Goal: Transaction & Acquisition: Purchase product/service

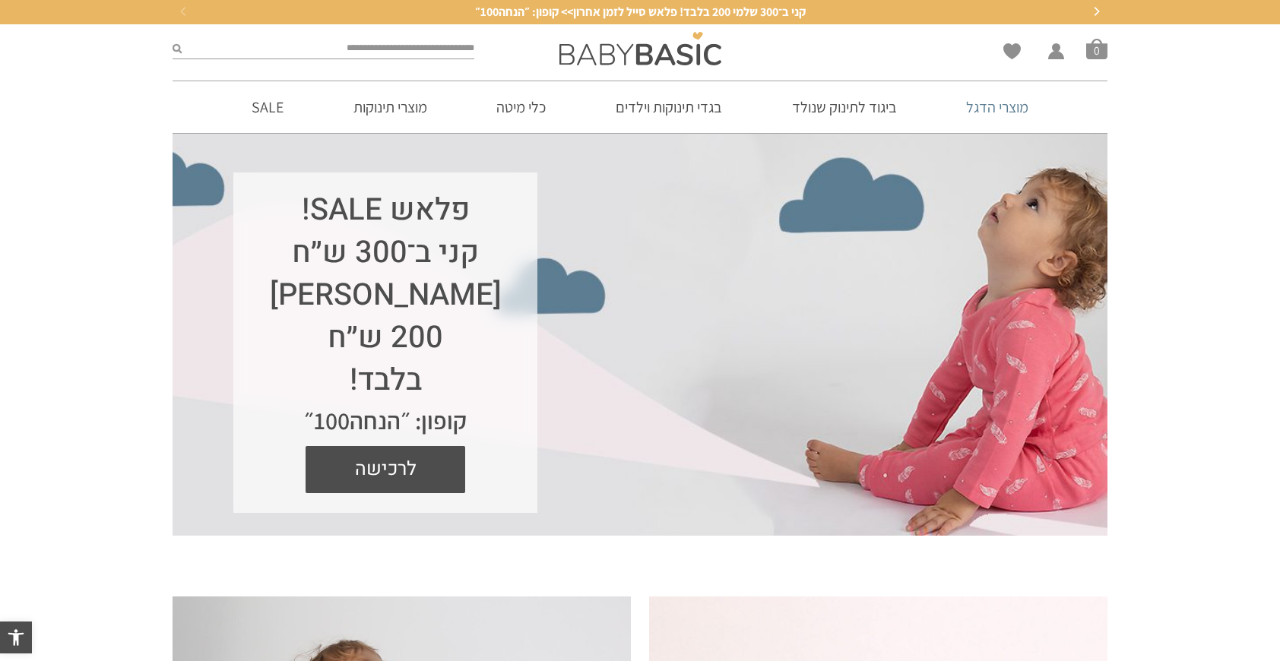
click at [974, 108] on link "מוצרי הדגל" at bounding box center [997, 107] width 108 height 52
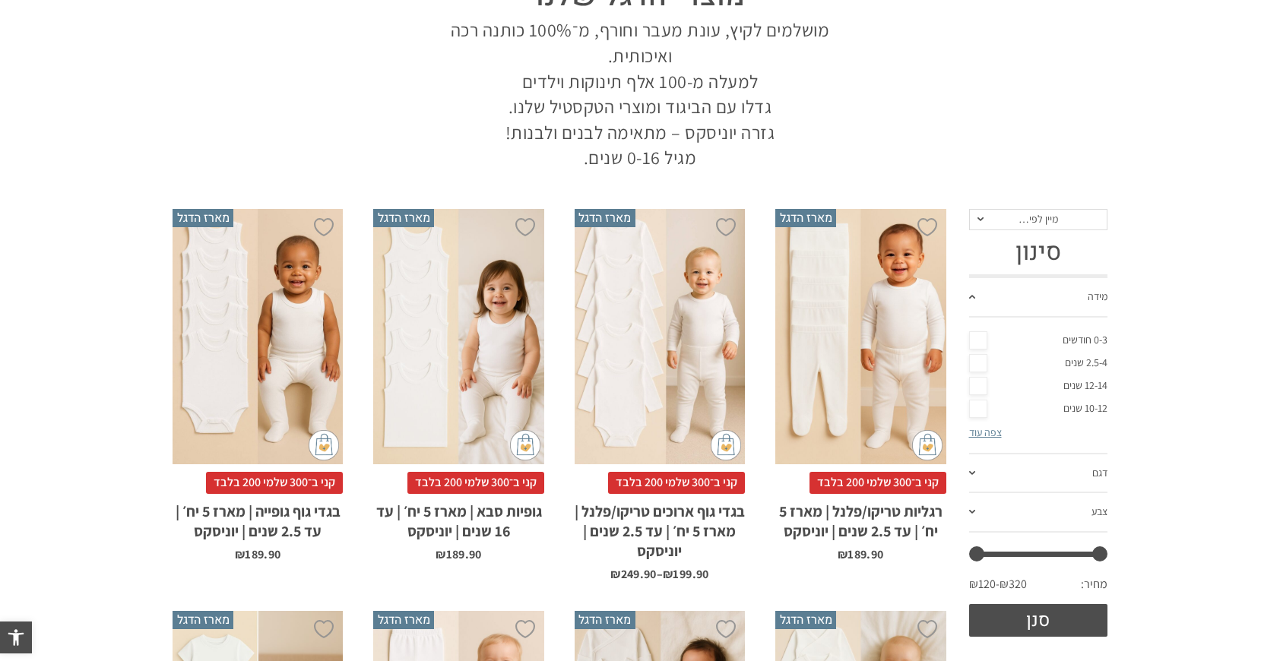
scroll to position [198, 0]
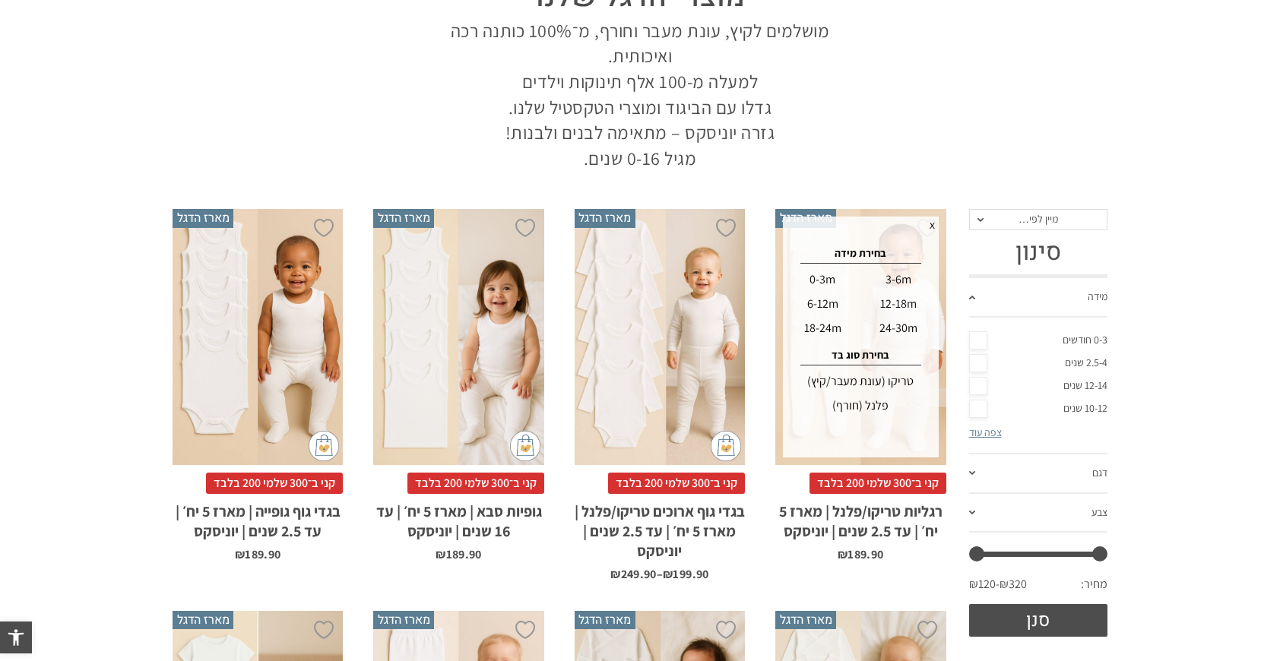
click at [892, 305] on div "12-18m" at bounding box center [899, 304] width 74 height 24
click at [888, 387] on div "טריקו (עונת מעבר/קיץ)" at bounding box center [860, 381] width 150 height 24
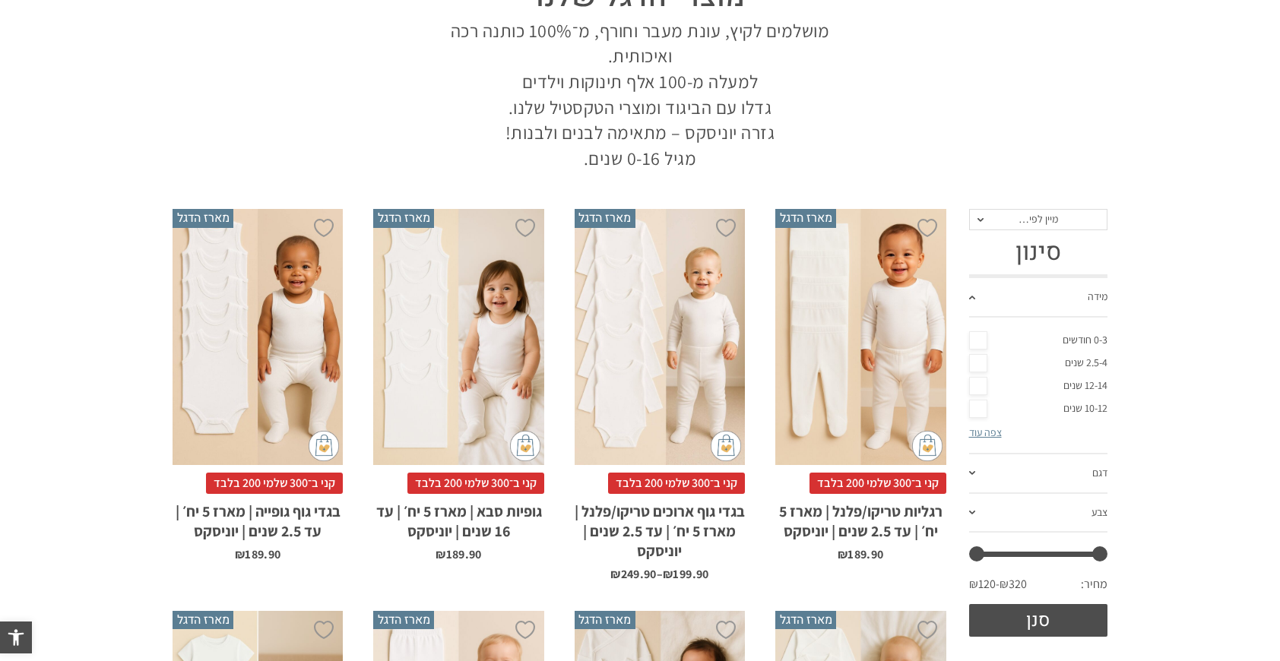
scroll to position [0, 0]
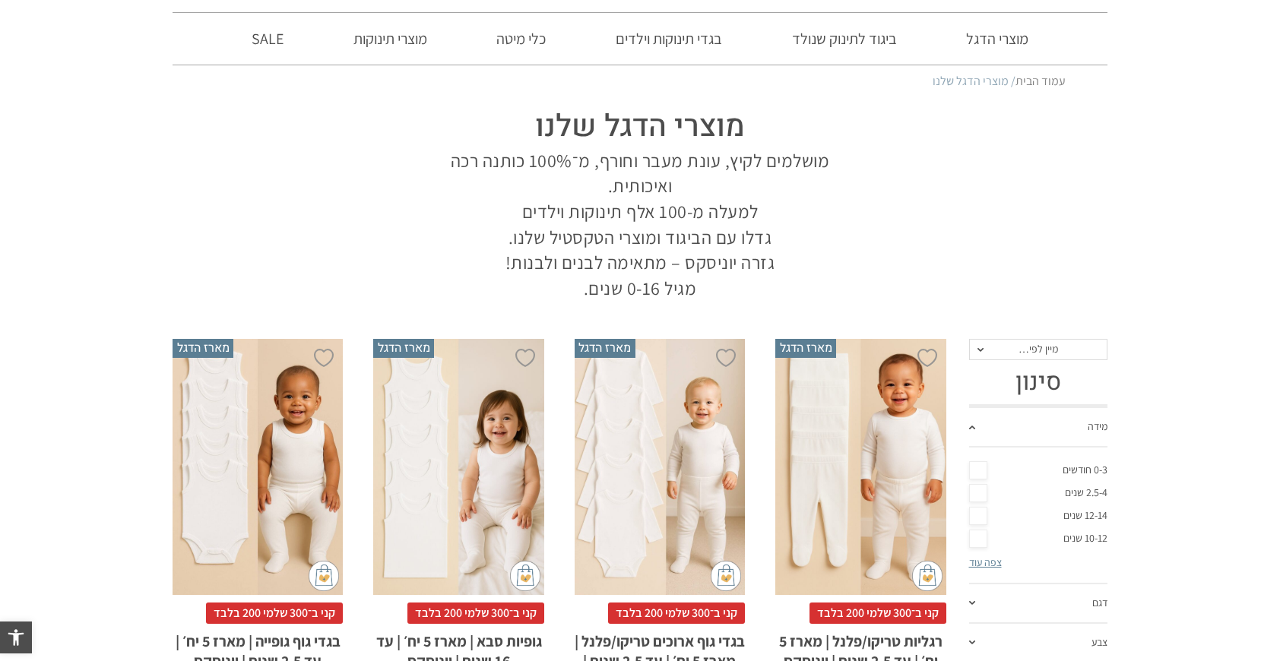
scroll to position [91, 0]
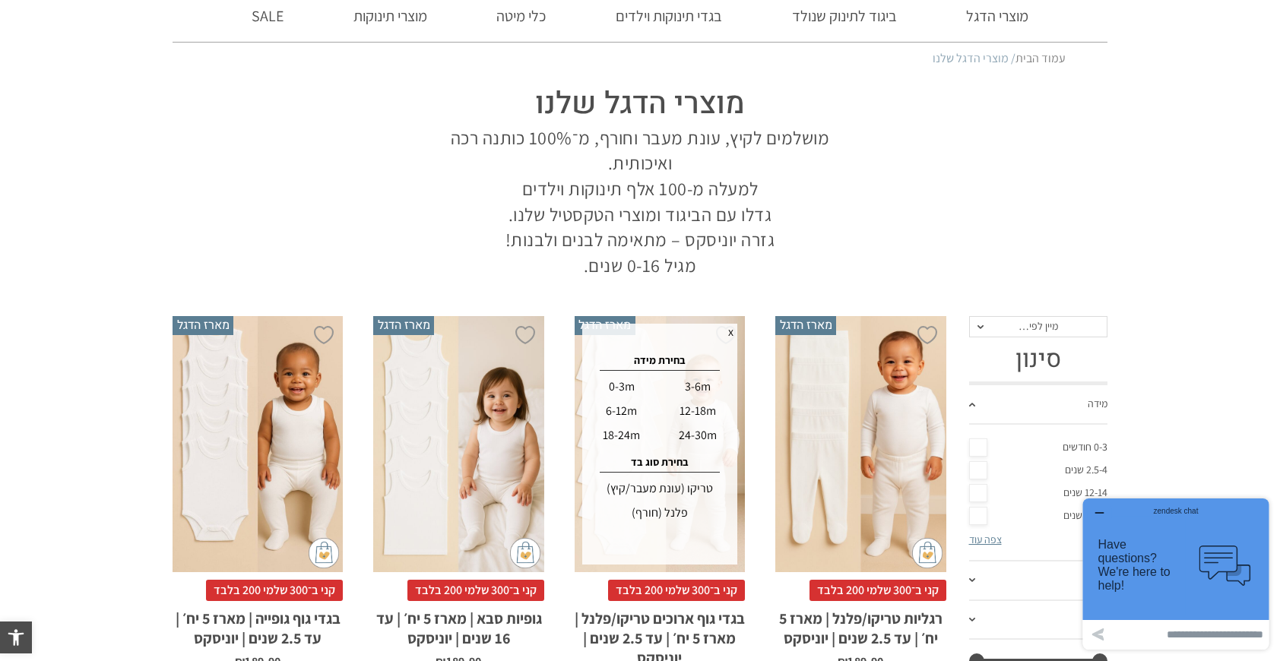
click at [705, 425] on div "24-30m" at bounding box center [697, 435] width 74 height 24
click at [675, 513] on div "פלנל (חורף)" at bounding box center [659, 513] width 150 height 24
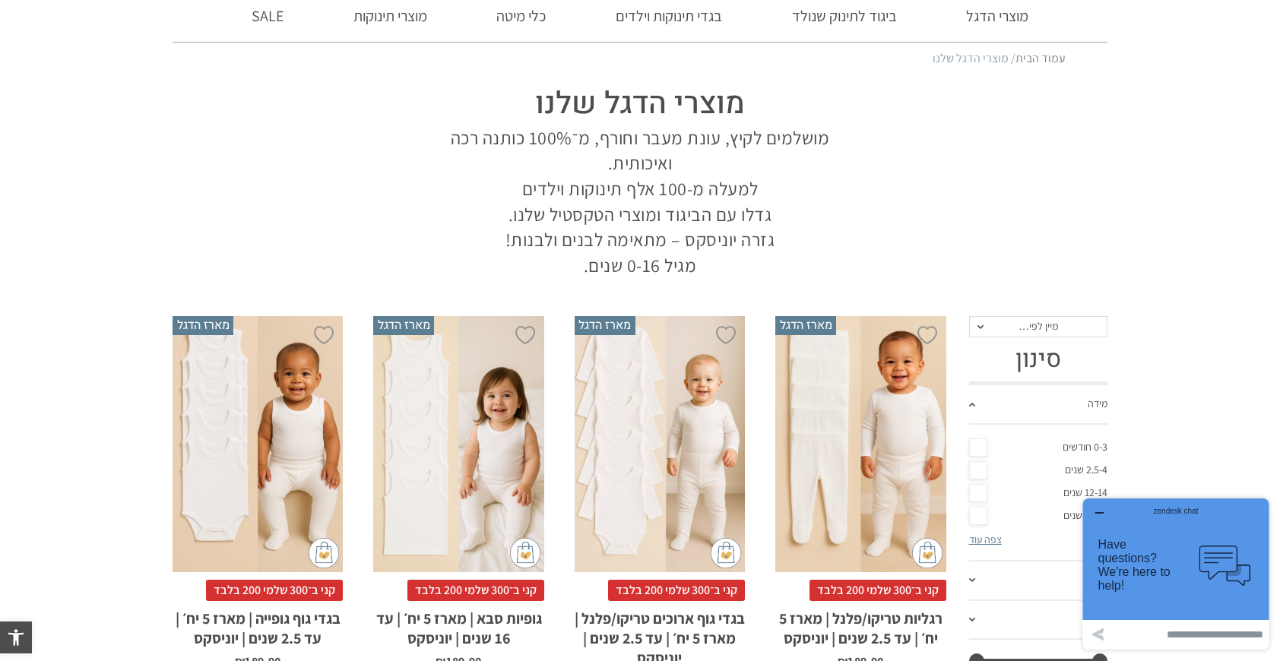
scroll to position [0, 0]
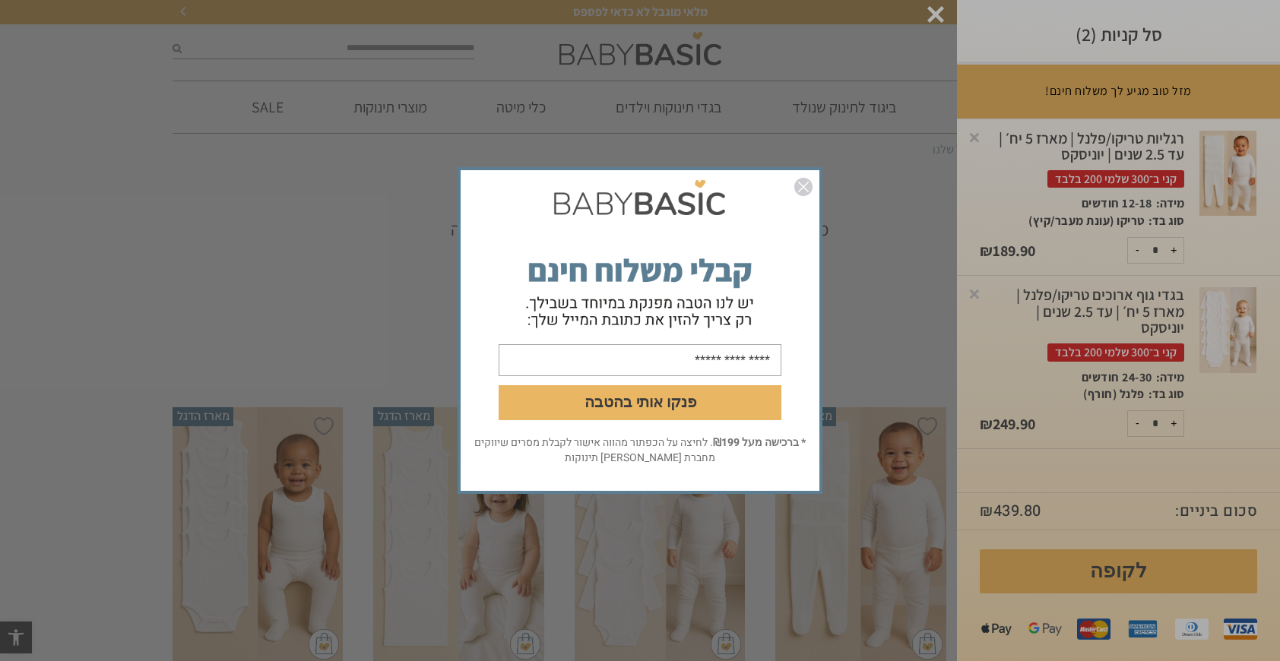
click at [807, 179] on img "סגור" at bounding box center [803, 187] width 18 height 18
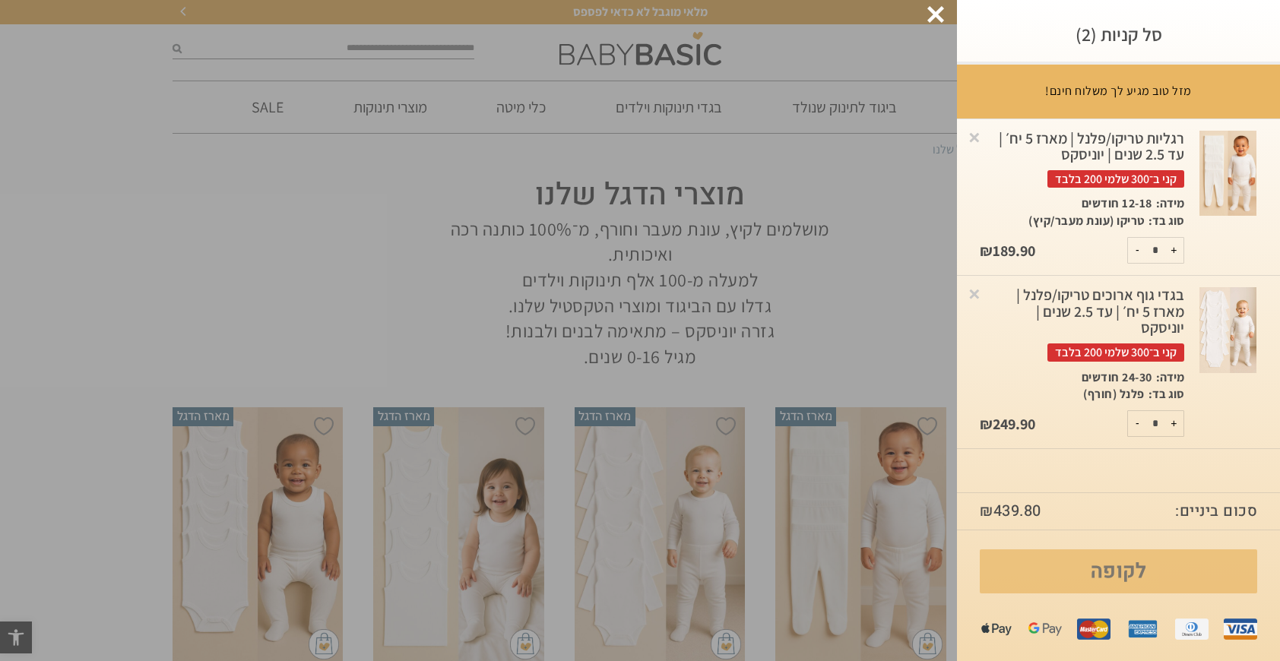
click at [1101, 574] on link "לקופה" at bounding box center [1118, 571] width 277 height 44
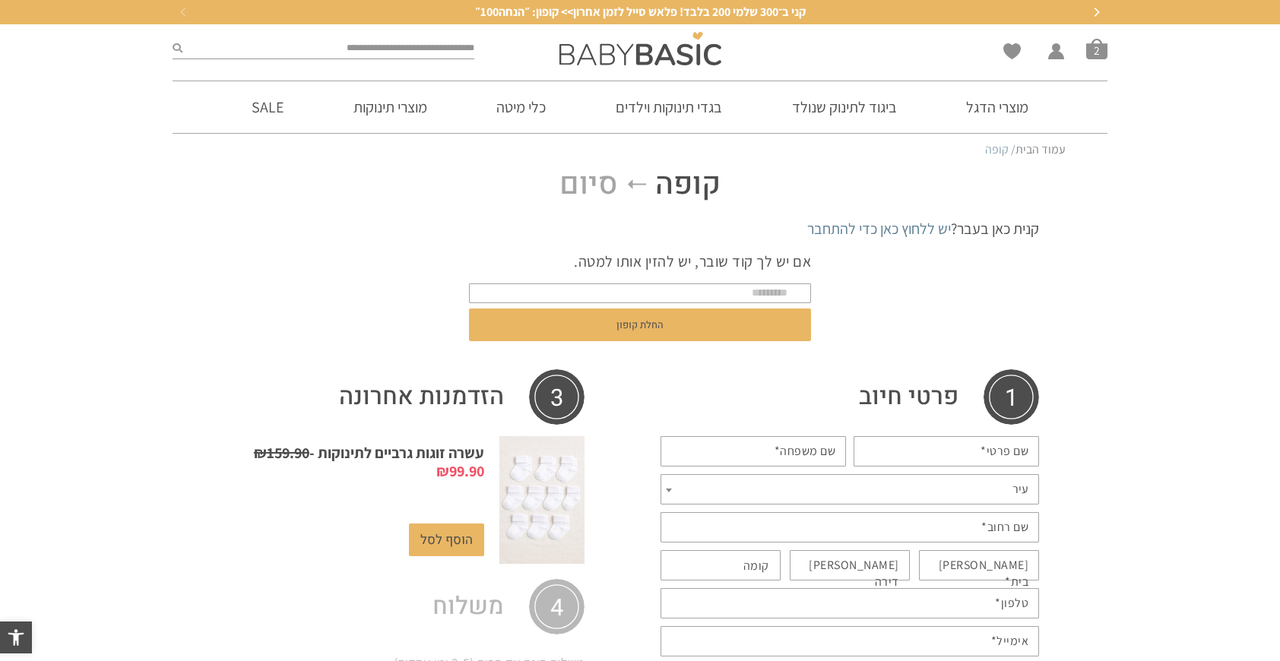
click at [768, 268] on p "אם יש לך קוד שובר, יש להזין אותו למטה." at bounding box center [640, 261] width 342 height 21
click at [760, 293] on input "text" at bounding box center [640, 293] width 342 height 20
type input "*"
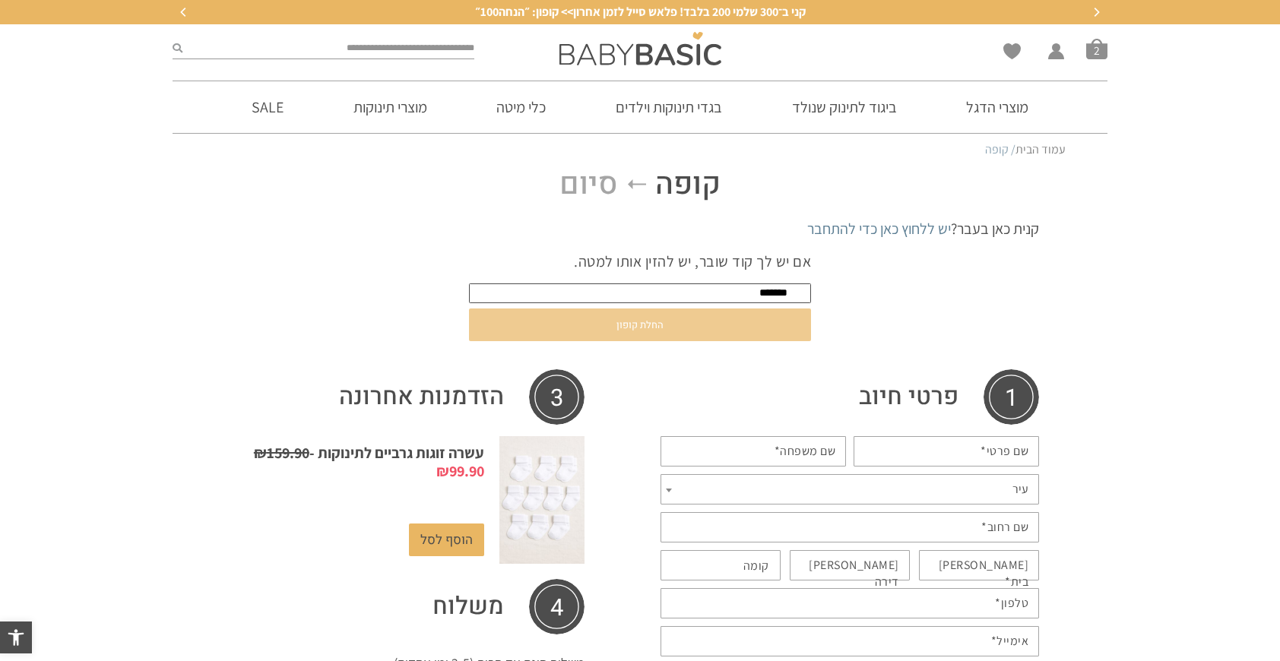
type input "*******"
click at [713, 337] on button "החלת קופון" at bounding box center [640, 325] width 342 height 33
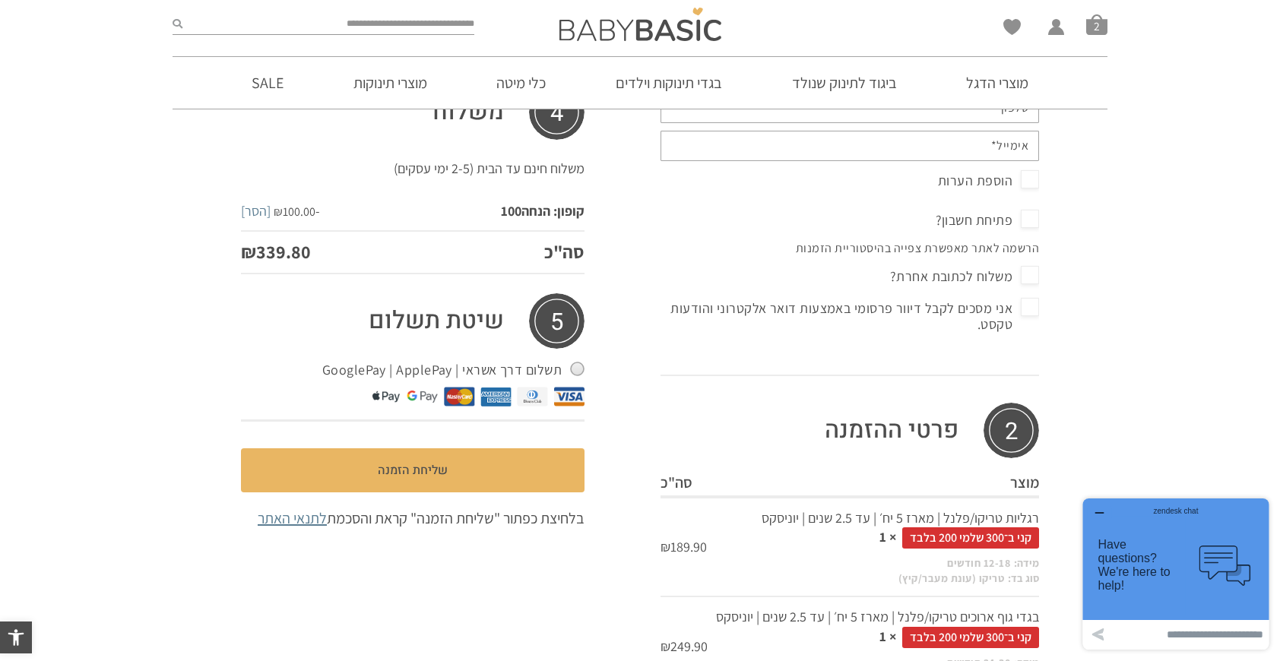
scroll to position [600, 0]
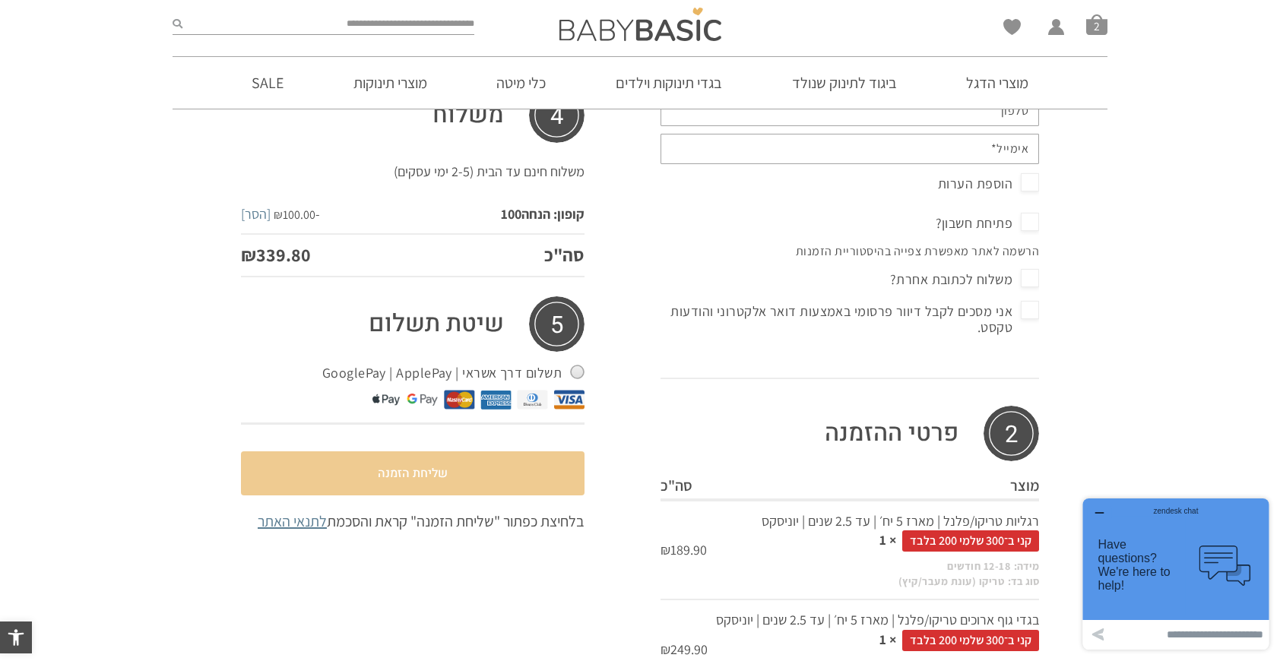
click at [505, 463] on button "שליחת הזמנה" at bounding box center [413, 473] width 344 height 44
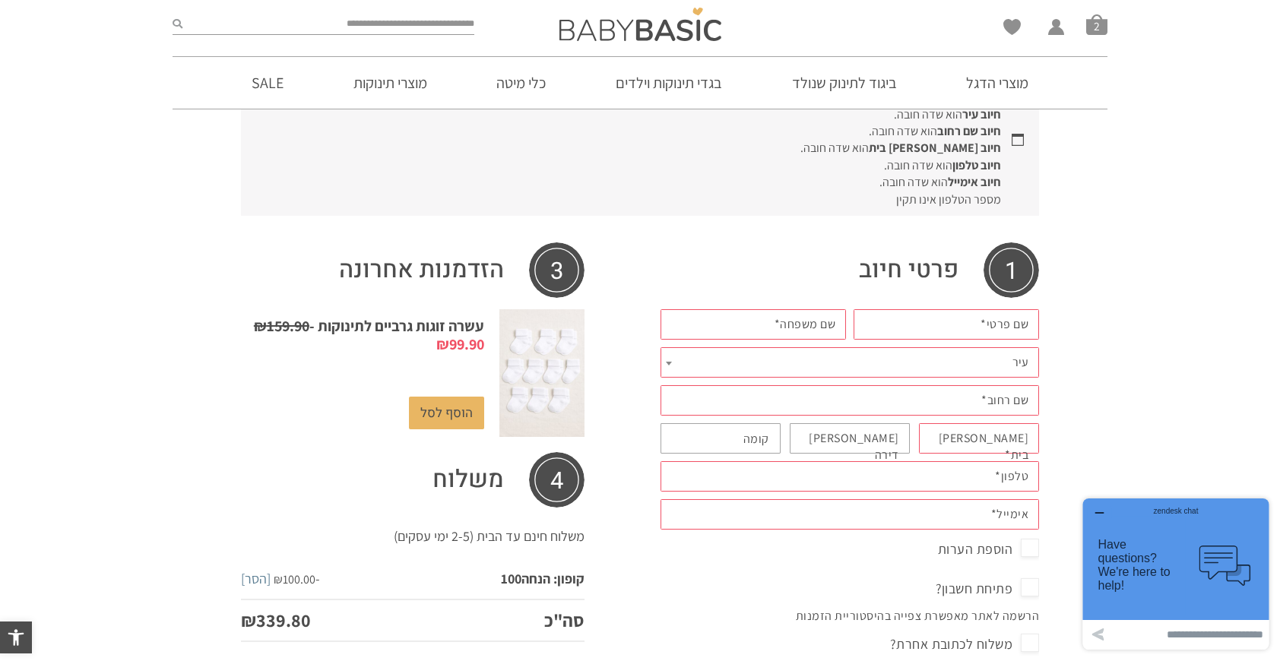
scroll to position [282, 0]
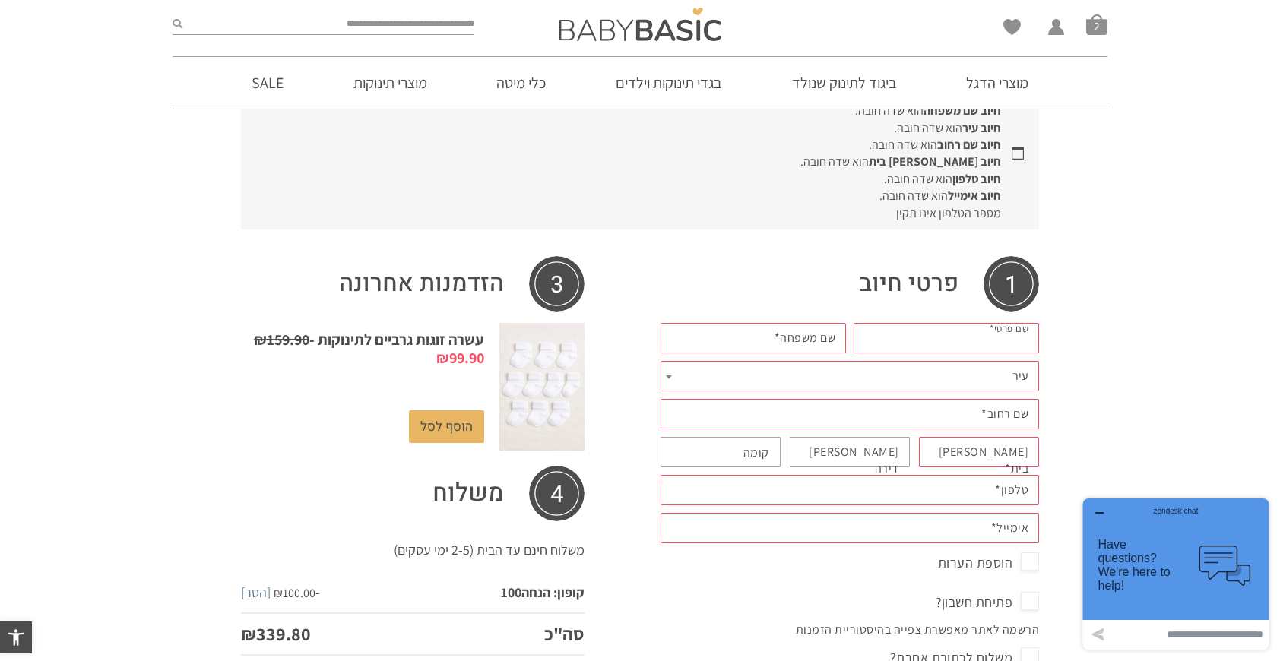
click at [883, 340] on input "שם פרטי *" at bounding box center [946, 338] width 185 height 30
type input "*******"
click at [812, 354] on p "שם משפחה *" at bounding box center [753, 338] width 193 height 38
click at [812, 331] on label "שם משפחה *" at bounding box center [805, 338] width 62 height 17
click at [812, 331] on input "שם משפחה *" at bounding box center [752, 338] width 185 height 30
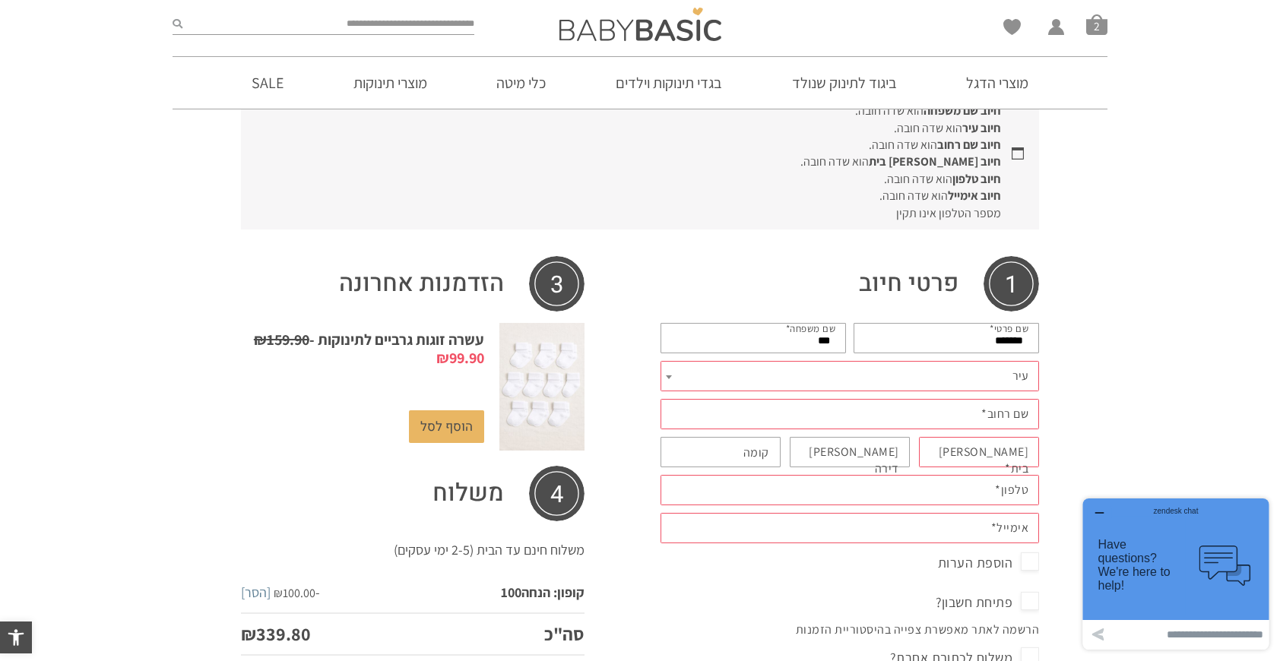
type input "***"
click at [952, 375] on span "עיר" at bounding box center [849, 376] width 378 height 30
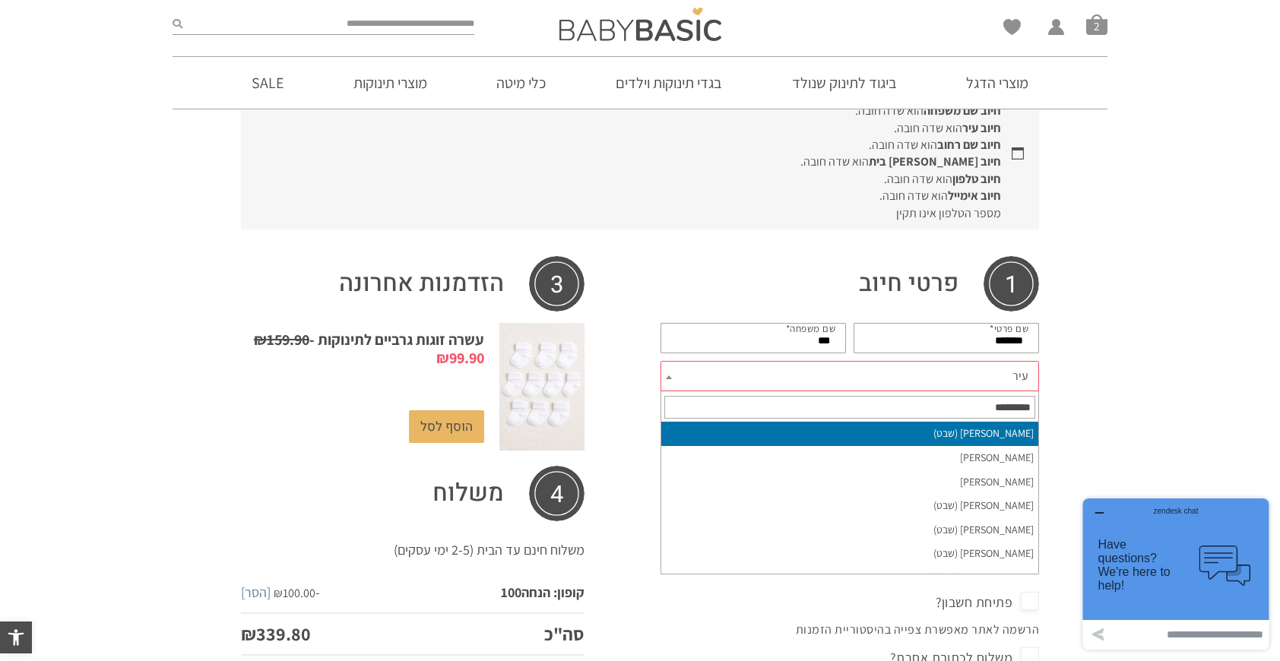
select select "**********"
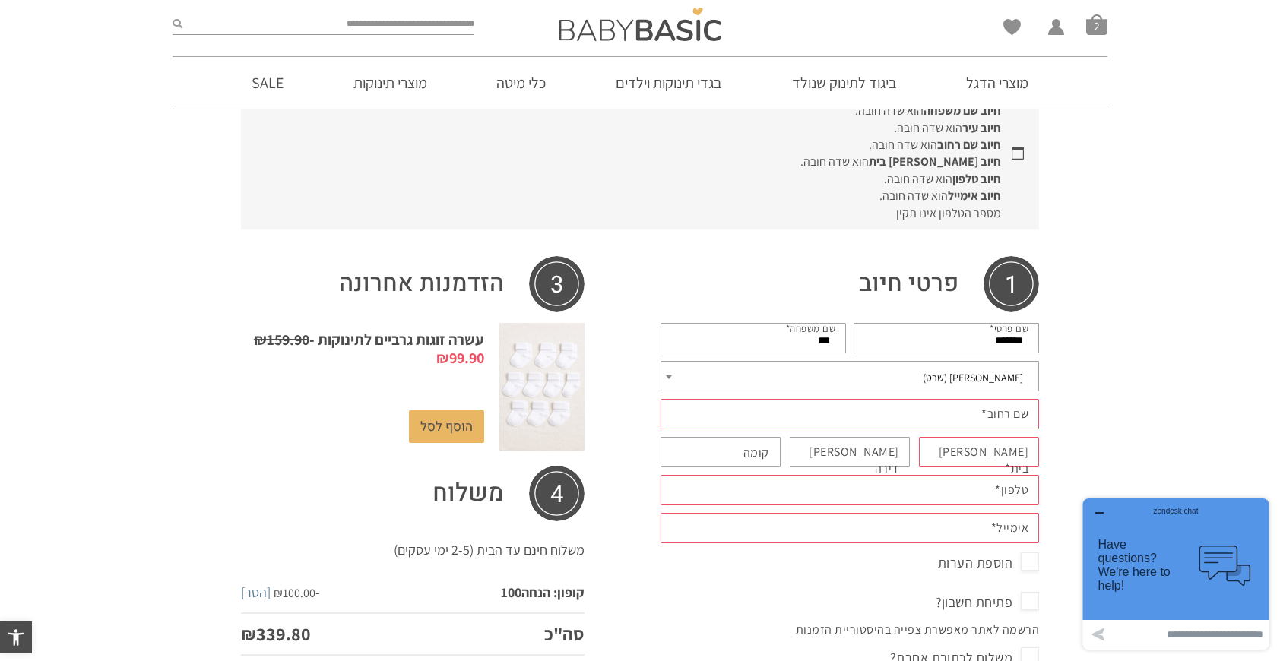
click at [965, 421] on input "שם רחוב *" at bounding box center [849, 414] width 378 height 30
type input "*****"
click at [980, 454] on input "מס בית *" at bounding box center [979, 452] width 120 height 30
type input "**"
click at [999, 491] on label "טלפון *" at bounding box center [1011, 490] width 33 height 17
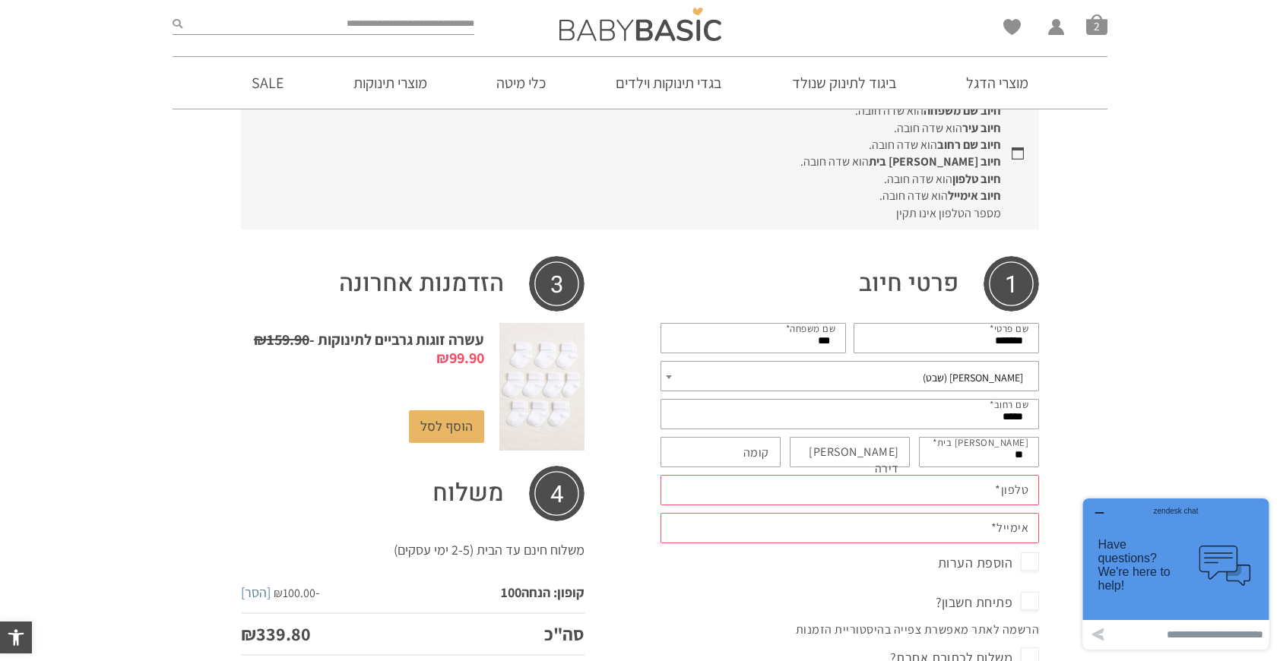
click at [999, 491] on input "טלפון *" at bounding box center [849, 490] width 378 height 30
type input "**********"
click at [1001, 527] on label "אימייל *" at bounding box center [1010, 528] width 38 height 17
click at [1001, 527] on input "אימייל *" at bounding box center [849, 528] width 378 height 30
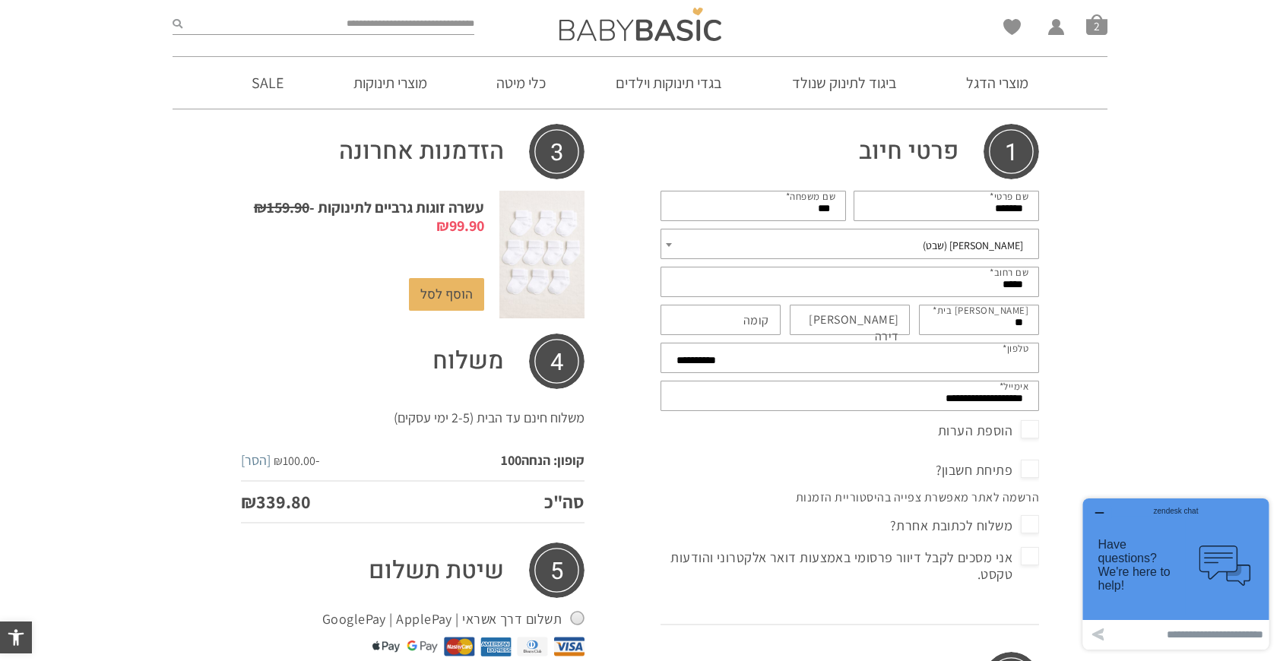
scroll to position [420, 0]
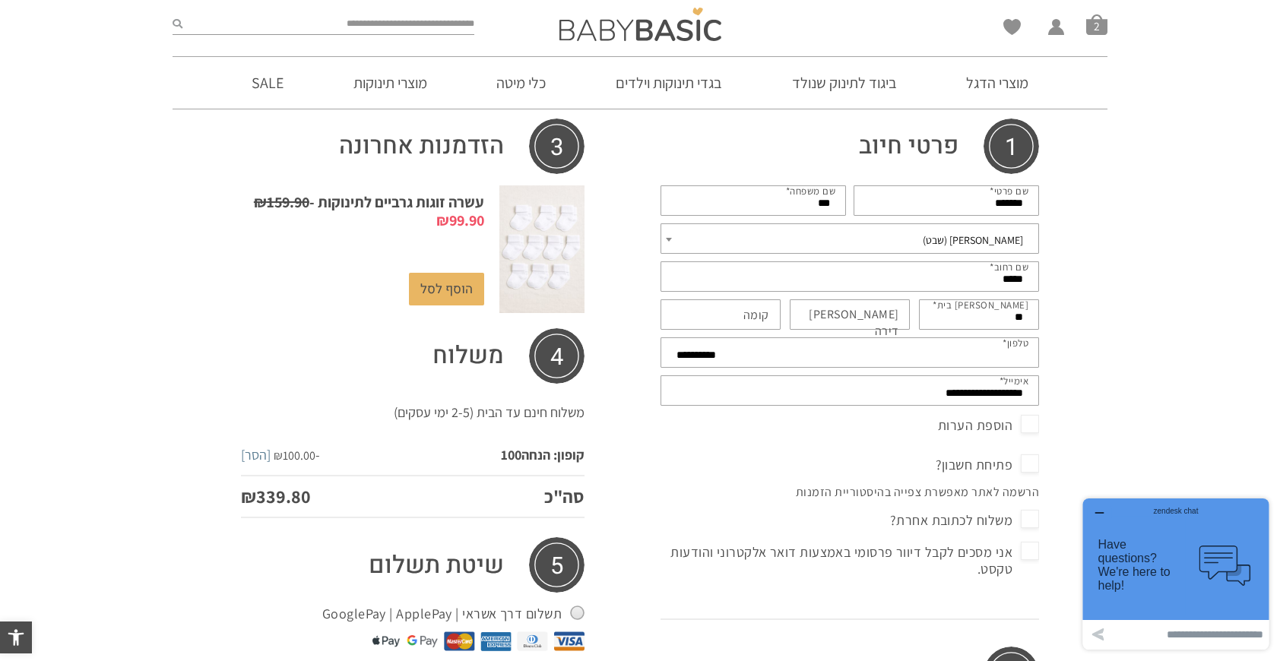
type input "**********"
click at [1034, 554] on span "אני מסכים לקבל דיוור פרסומי באמצעות דואר אלקטרוני והודעות טקסט." at bounding box center [849, 560] width 378 height 40
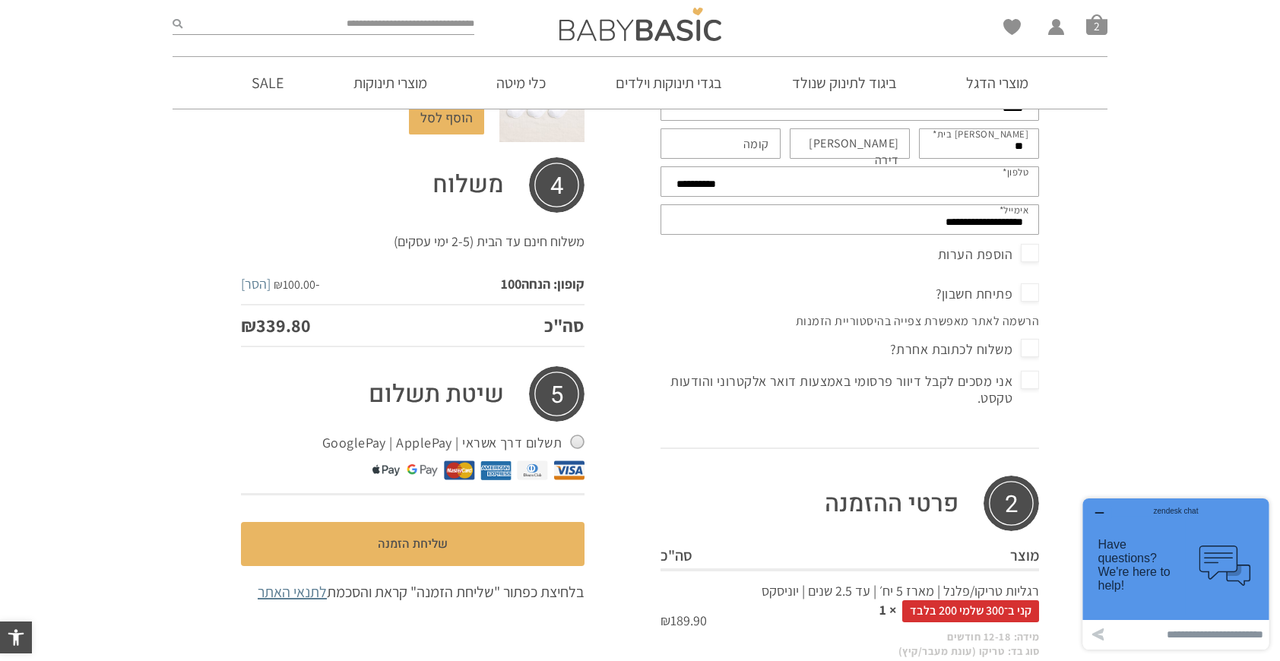
scroll to position [637, 0]
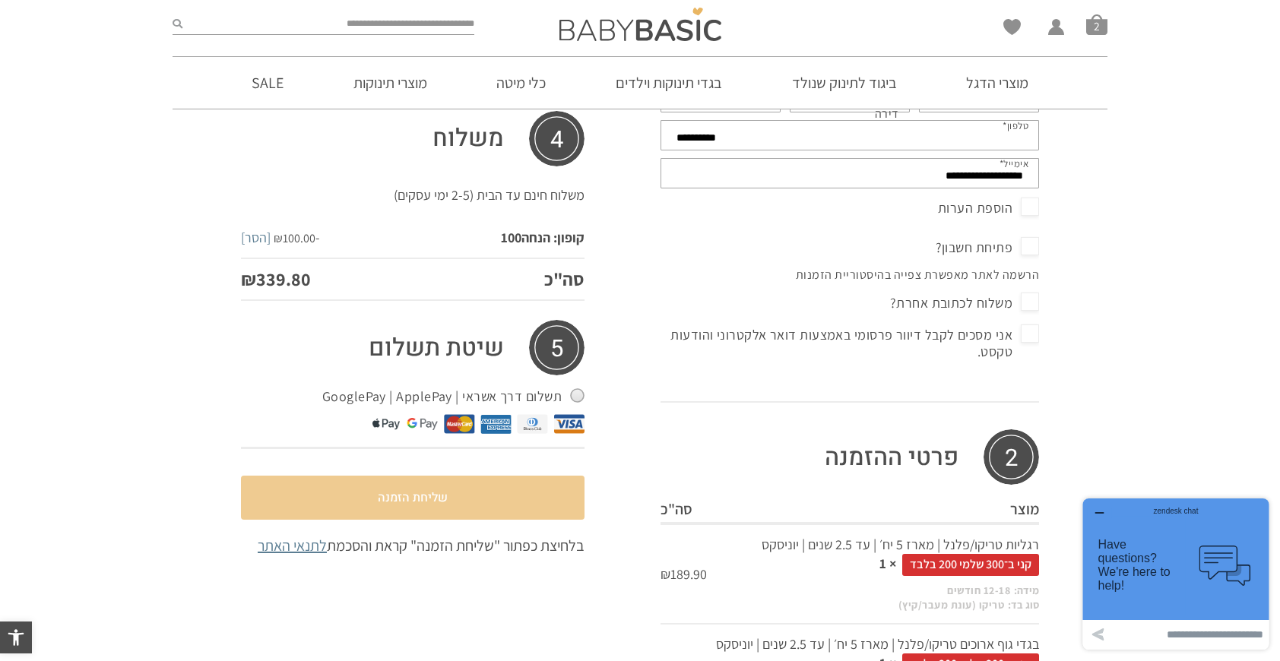
click at [535, 499] on button "שליחת הזמנה" at bounding box center [413, 498] width 344 height 44
